Goal: Task Accomplishment & Management: Use online tool/utility

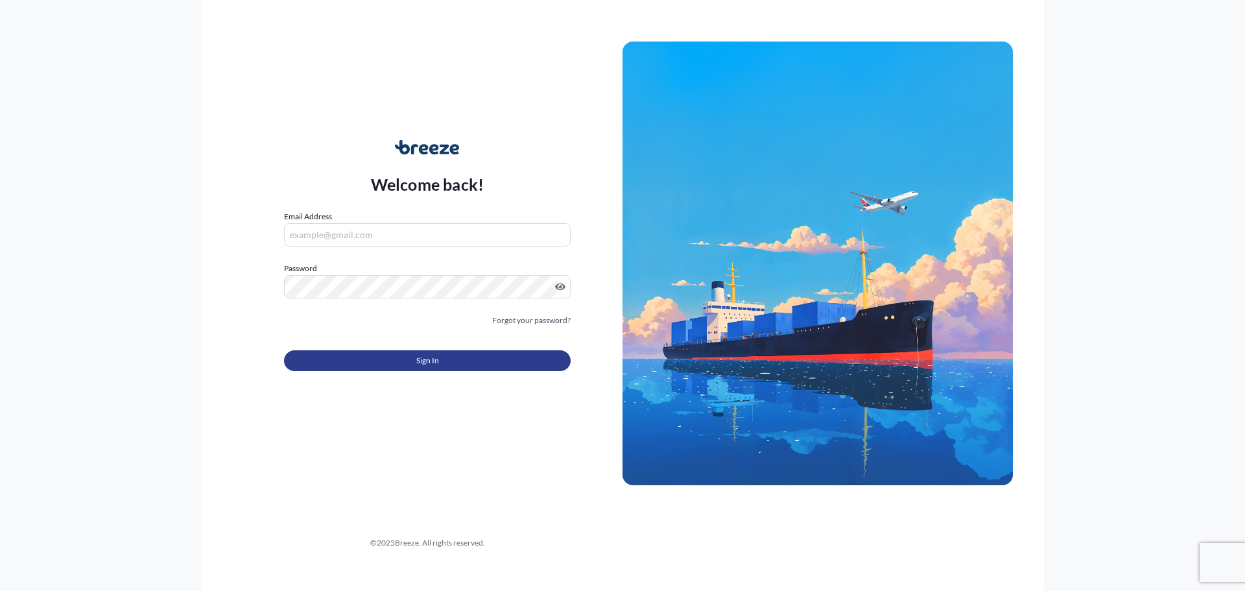
type input "[EMAIL_ADDRESS][DOMAIN_NAME]"
click at [392, 363] on button "Sign In" at bounding box center [427, 360] width 287 height 21
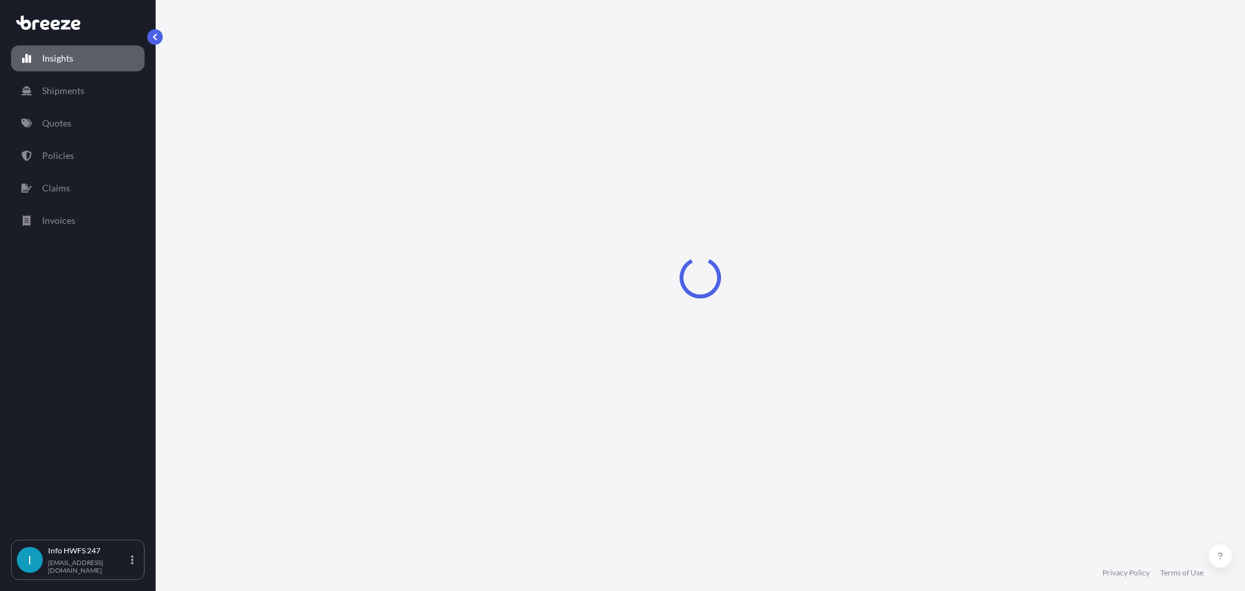
select select "2025"
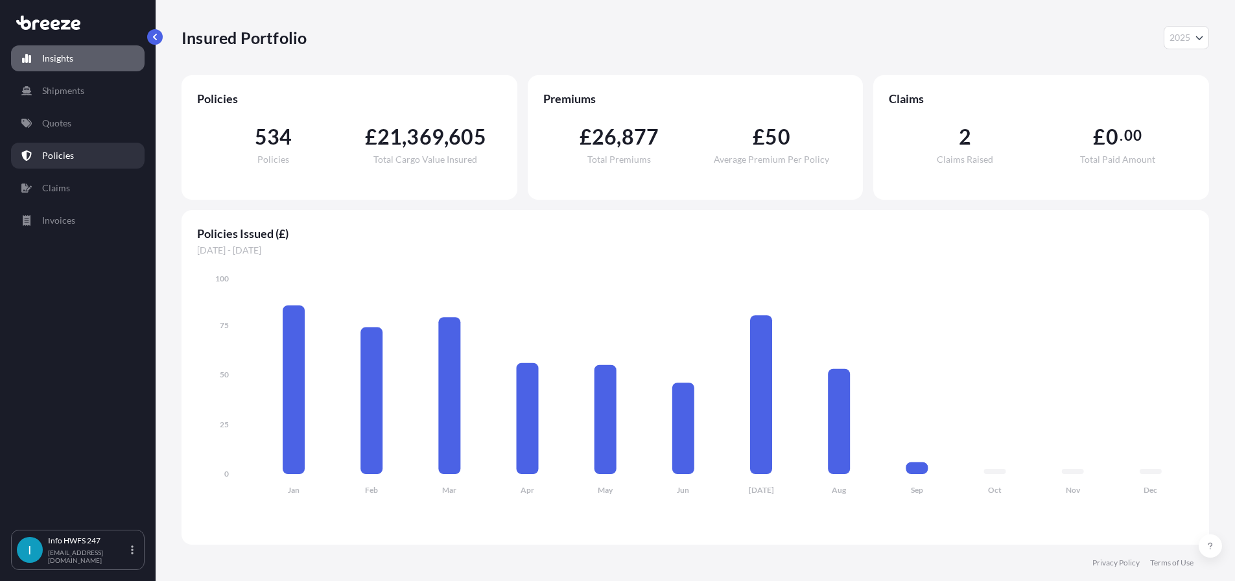
click at [96, 169] on link "Policies" at bounding box center [78, 156] width 134 height 26
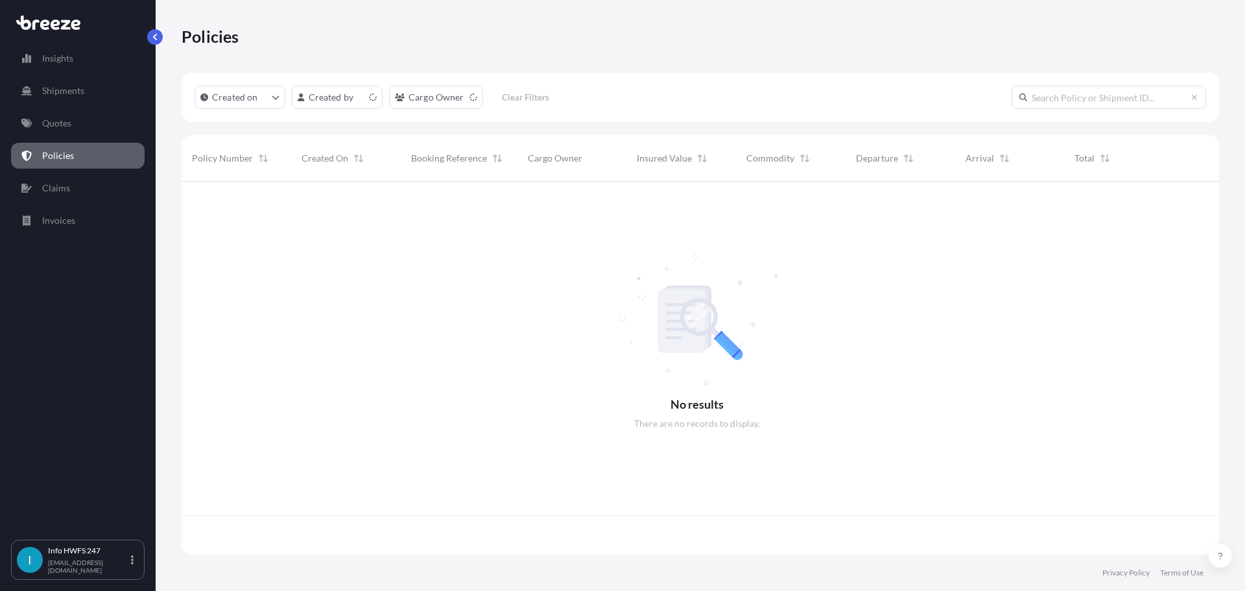
scroll to position [357, 1021]
click at [1069, 109] on input "text" at bounding box center [1108, 97] width 194 height 23
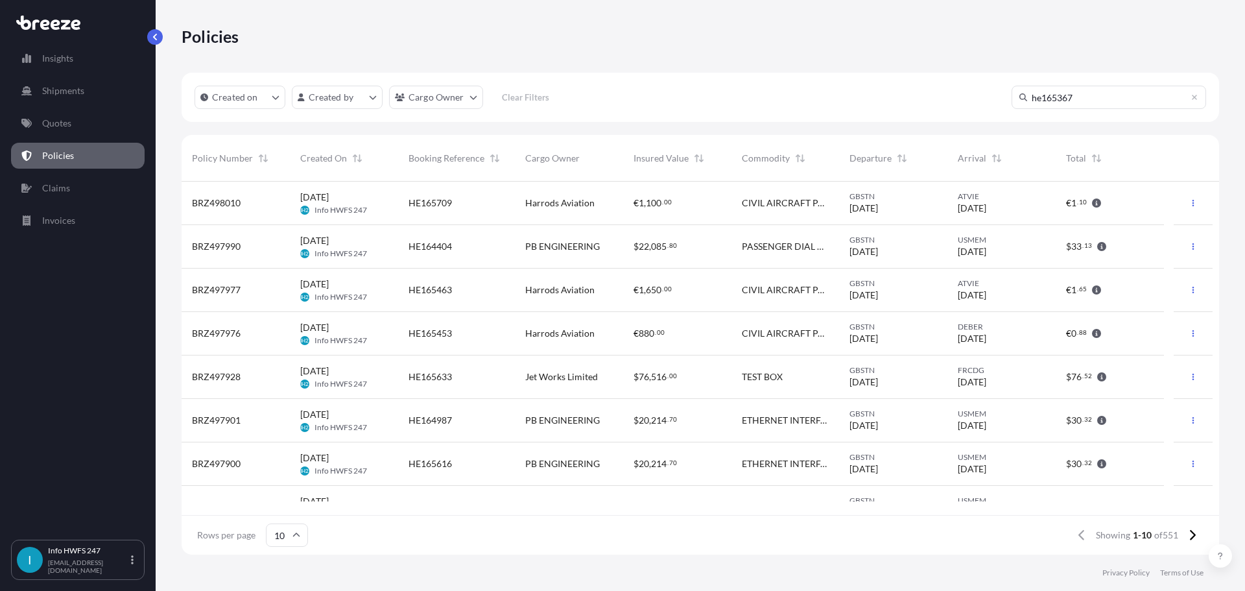
click at [1115, 109] on input "he165367" at bounding box center [1108, 97] width 194 height 23
drag, startPoint x: 1109, startPoint y: 109, endPoint x: 1010, endPoint y: 100, distance: 99.6
click at [1011, 100] on input "he165367" at bounding box center [1108, 97] width 194 height 23
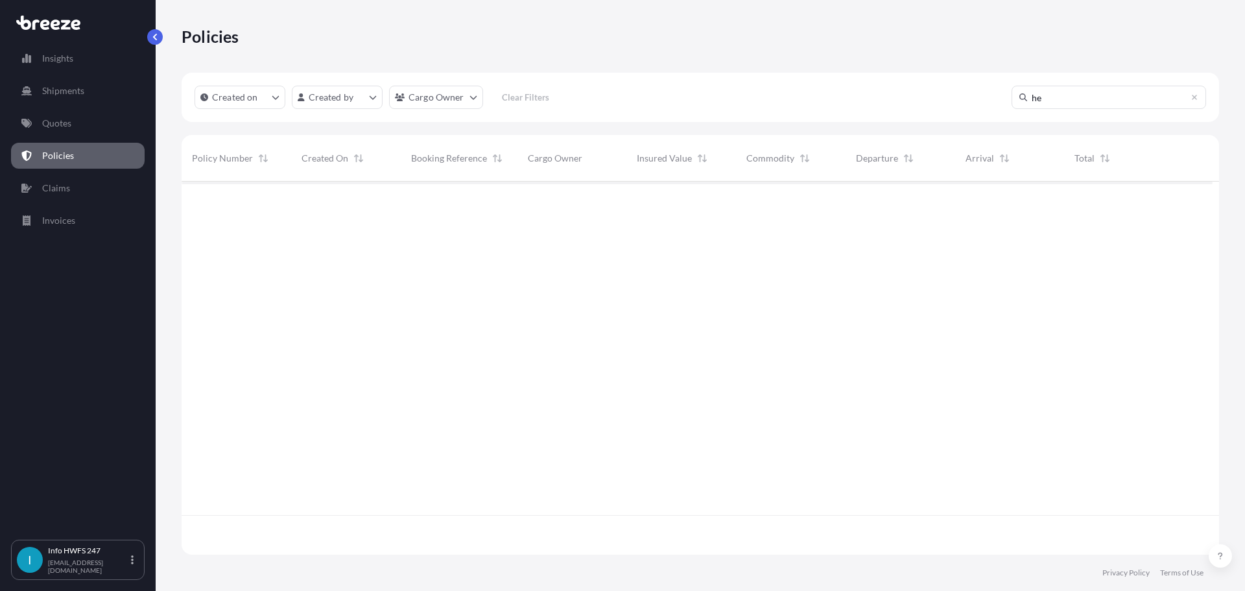
type input "h"
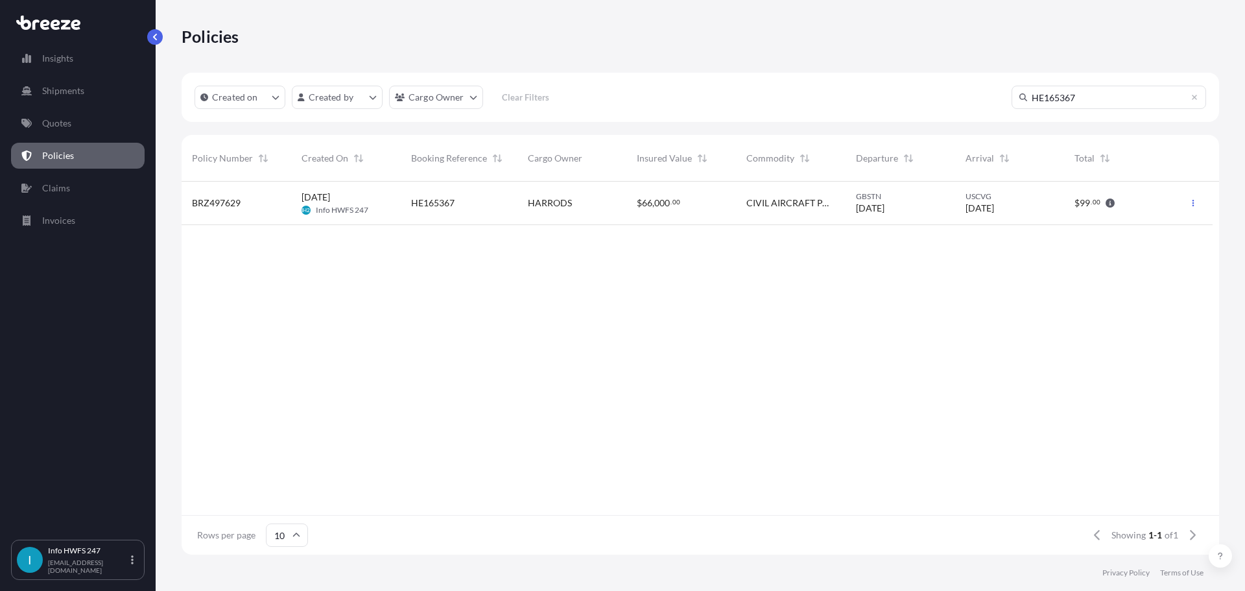
type input "HE165367"
click at [573, 223] on div "HARRODS" at bounding box center [572, 202] width 110 height 43
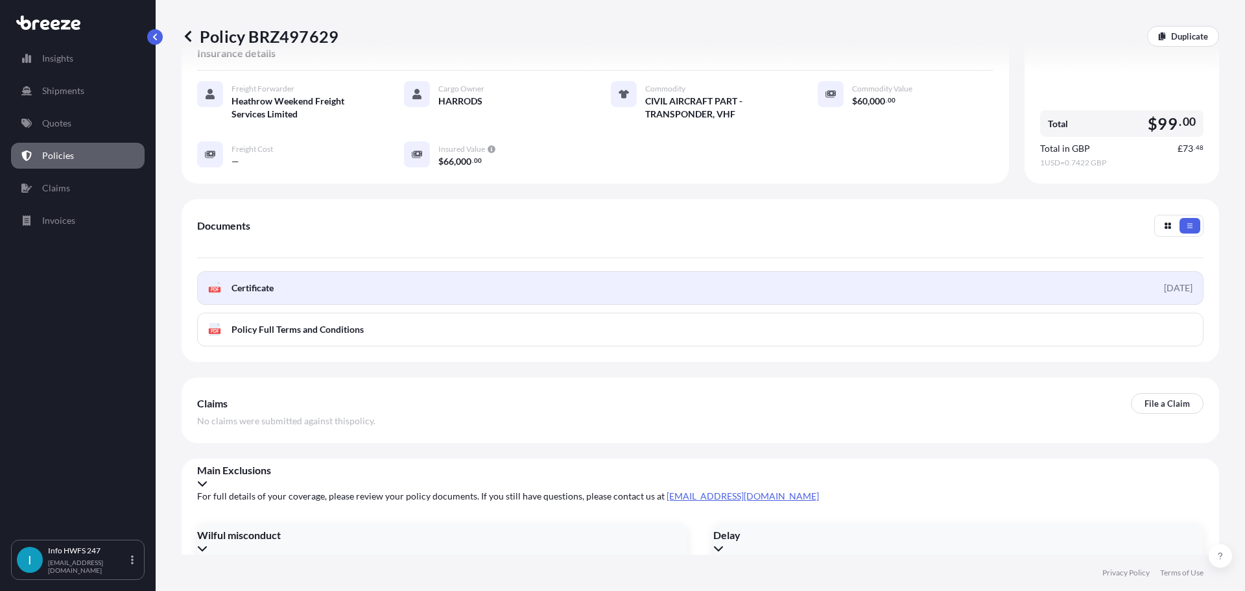
scroll to position [261, 0]
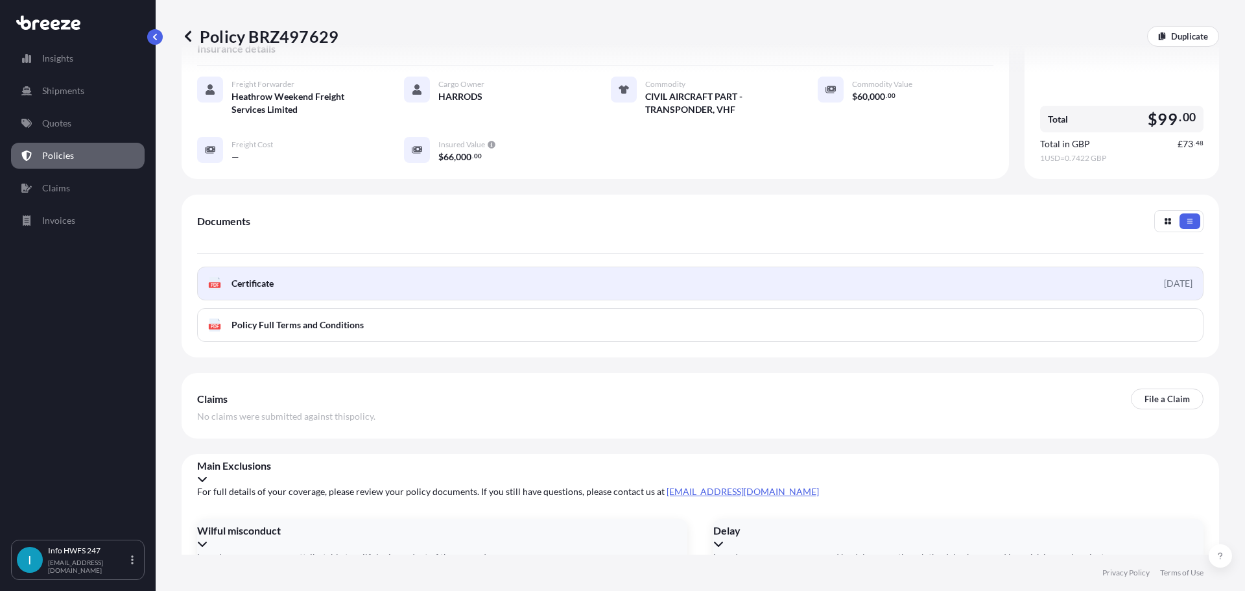
click at [494, 300] on link "PDF Certificate [DATE]" at bounding box center [700, 283] width 1006 height 34
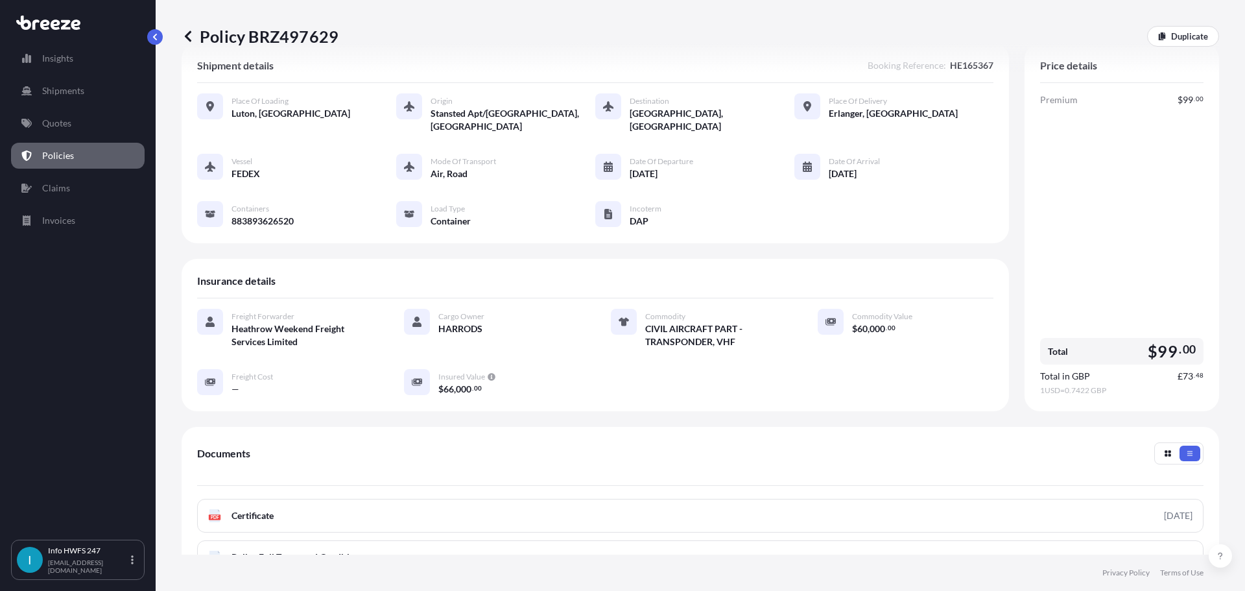
scroll to position [0, 0]
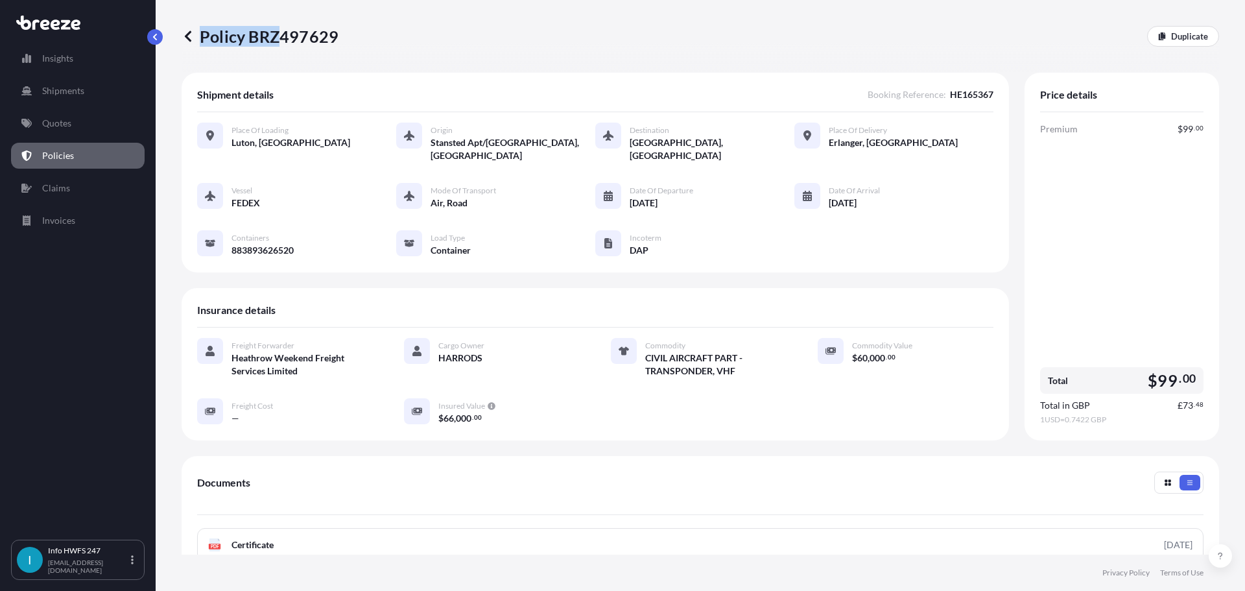
drag, startPoint x: 345, startPoint y: 40, endPoint x: 284, endPoint y: 49, distance: 61.6
click at [284, 47] on div "Policy BRZ497629 Duplicate" at bounding box center [699, 36] width 1037 height 21
click at [351, 45] on div "Policy BRZ497629 Duplicate" at bounding box center [699, 36] width 1037 height 21
drag, startPoint x: 347, startPoint y: 40, endPoint x: 292, endPoint y: 45, distance: 54.7
click at [291, 45] on div "Policy BRZ497629 Duplicate" at bounding box center [699, 36] width 1037 height 21
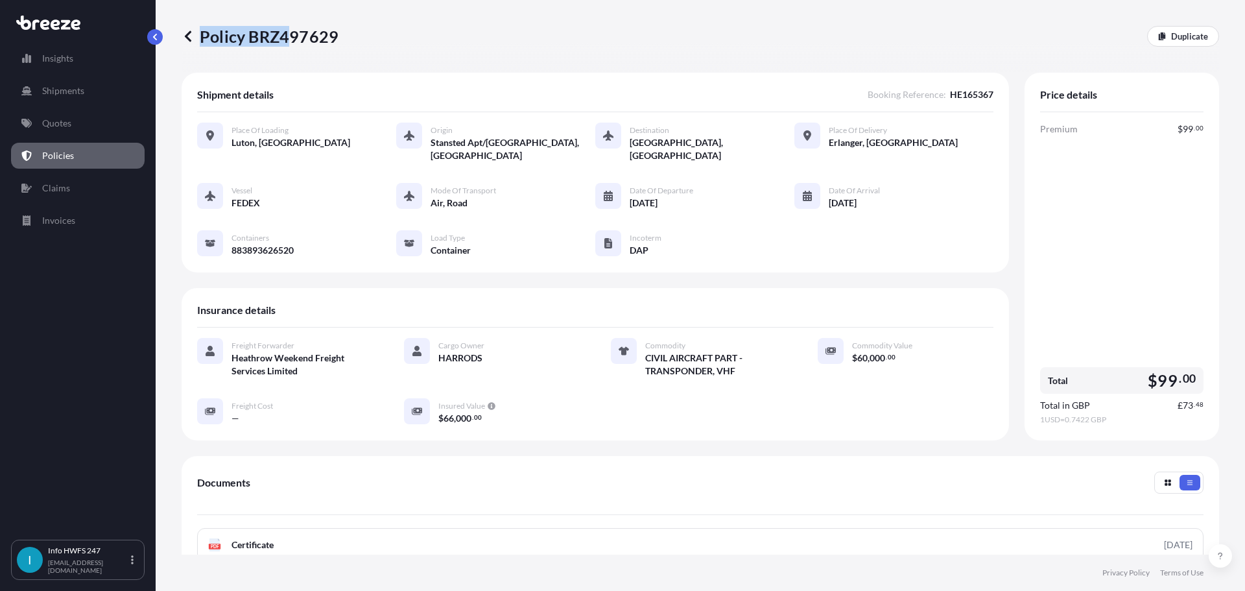
click at [243, 41] on p "Policy BRZ497629" at bounding box center [259, 36] width 157 height 21
drag, startPoint x: 255, startPoint y: 36, endPoint x: 410, endPoint y: 46, distance: 155.9
click at [410, 46] on div "Policy BRZ497629 Duplicate" at bounding box center [699, 36] width 1037 height 21
click at [255, 40] on p "Policy BRZ497629" at bounding box center [259, 36] width 157 height 21
drag, startPoint x: 261, startPoint y: 36, endPoint x: 339, endPoint y: 40, distance: 77.9
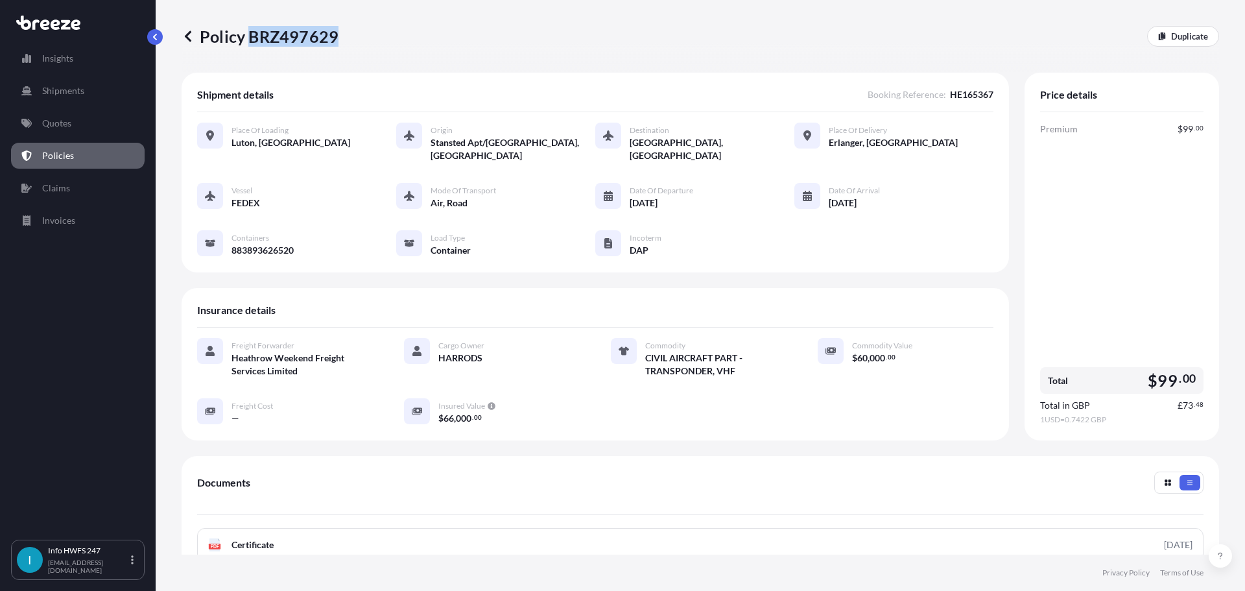
click at [338, 40] on p "Policy BRZ497629" at bounding box center [259, 36] width 157 height 21
copy p "BRZ497629"
drag, startPoint x: 553, startPoint y: 90, endPoint x: 559, endPoint y: 105, distance: 16.0
click at [554, 90] on div "Shipment details Booking Reference : HE165367 Place of Loading [GEOGRAPHIC_DATA…" at bounding box center [594, 173] width 827 height 200
